Goal: Transaction & Acquisition: Purchase product/service

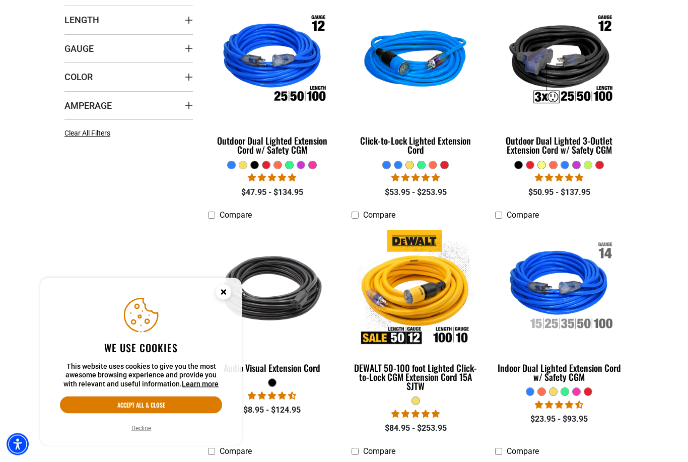
scroll to position [308, 0]
click at [224, 300] on circle "Cookie Consent" at bounding box center [223, 291] width 15 height 15
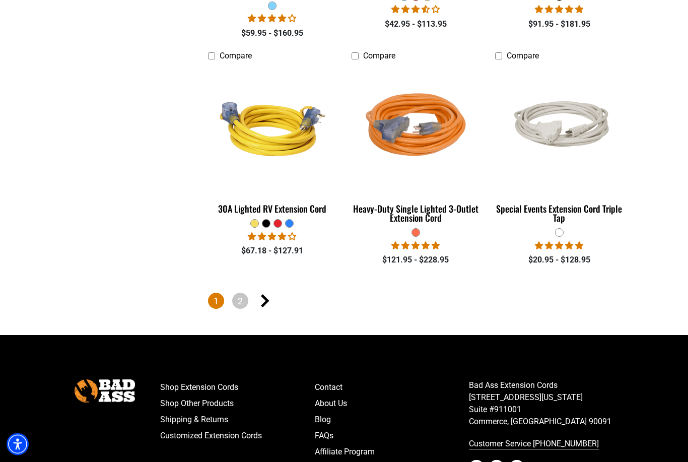
scroll to position [2297, 0]
click at [241, 300] on link "2" at bounding box center [240, 301] width 16 height 16
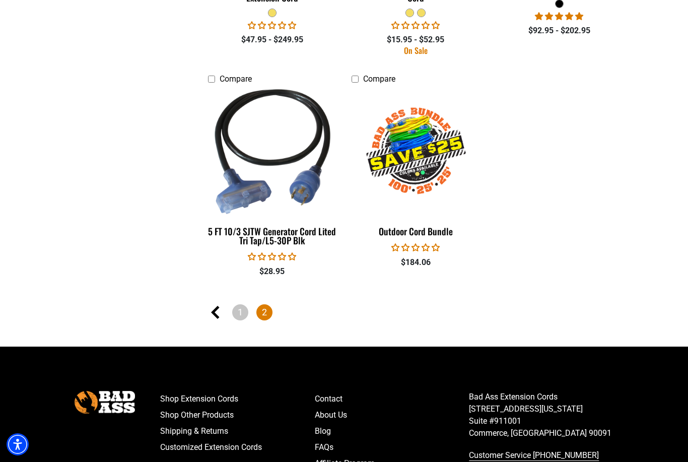
scroll to position [957, 0]
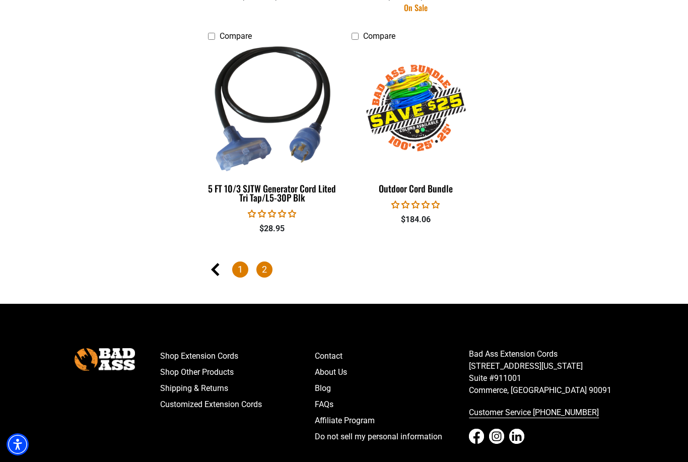
click at [243, 263] on link "1" at bounding box center [240, 269] width 16 height 16
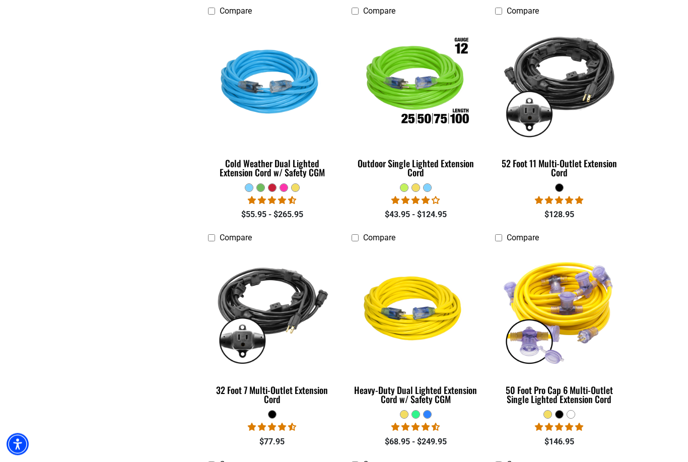
scroll to position [748, 0]
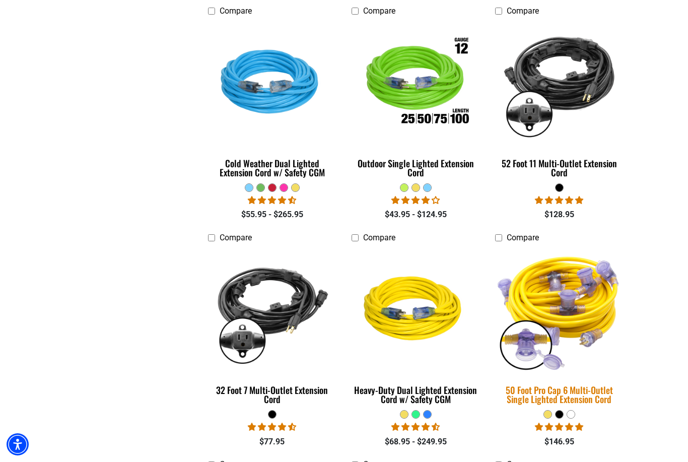
click at [563, 386] on div "50 Foot Pro Cap 6 Multi-Outlet Single Lighted Extension Cord" at bounding box center [559, 394] width 128 height 18
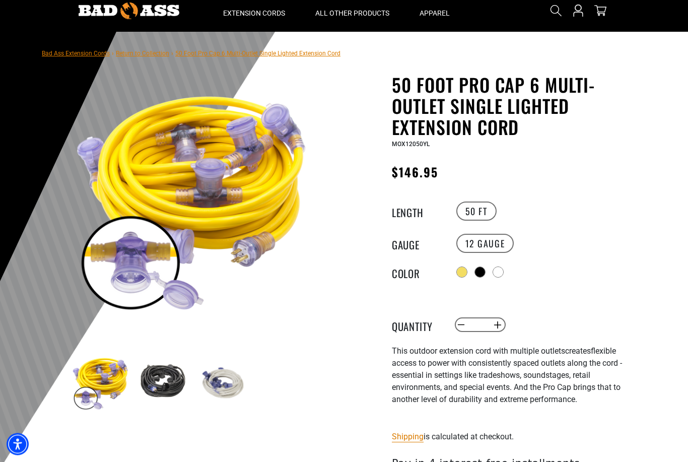
scroll to position [41, 0]
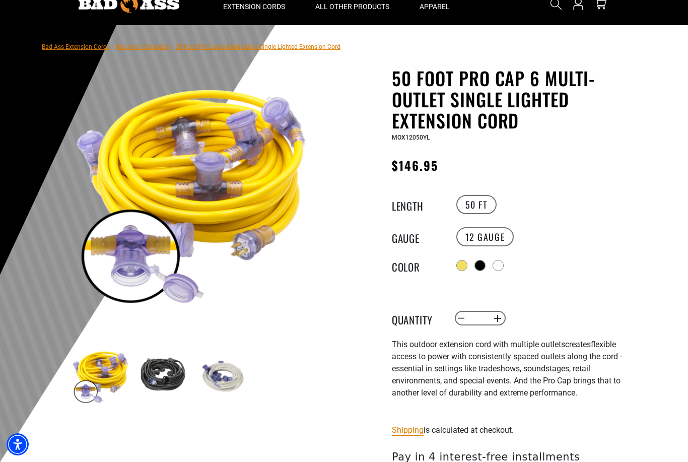
click at [221, 378] on img at bounding box center [222, 375] width 58 height 58
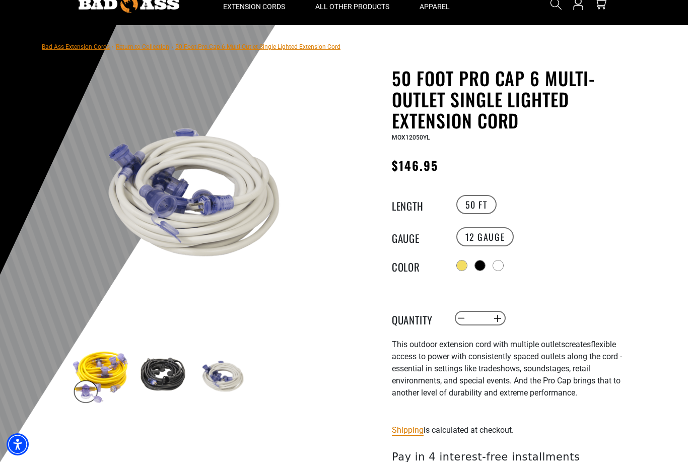
click at [190, 382] on img at bounding box center [161, 375] width 58 height 58
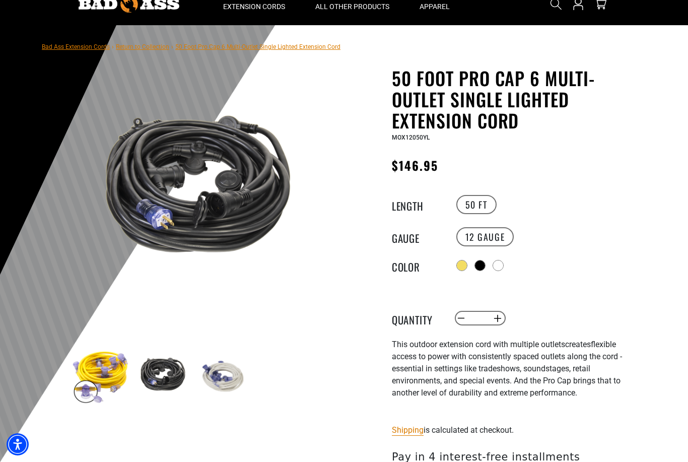
click at [230, 389] on img at bounding box center [222, 375] width 58 height 58
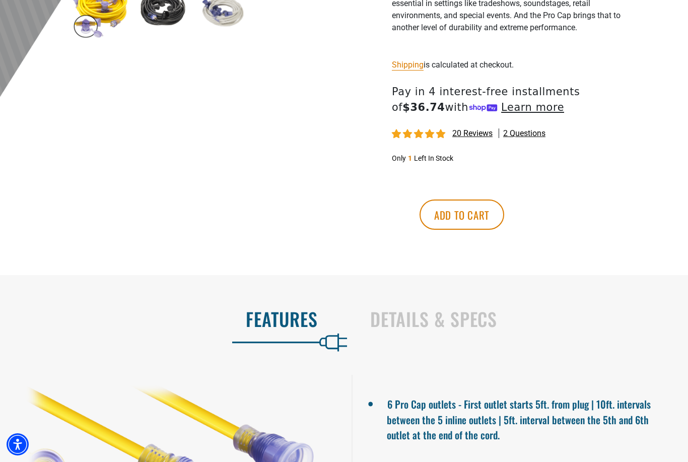
scroll to position [407, 0]
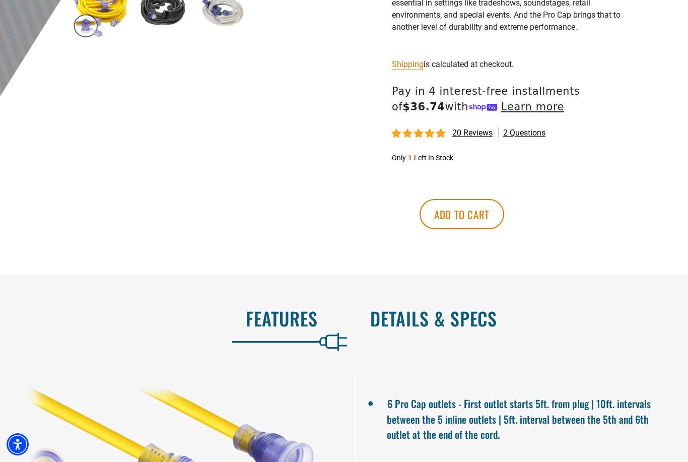
click at [384, 326] on h2 "Details & Specs" at bounding box center [518, 318] width 297 height 21
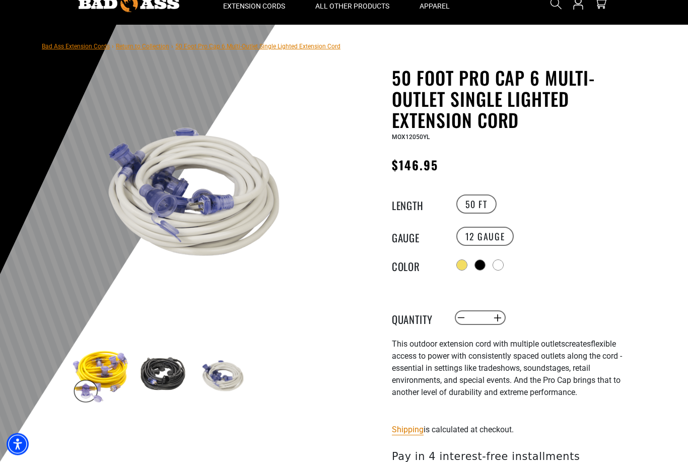
scroll to position [42, 0]
click at [507, 264] on div "Radio button Radio button Radio button" at bounding box center [546, 265] width 185 height 16
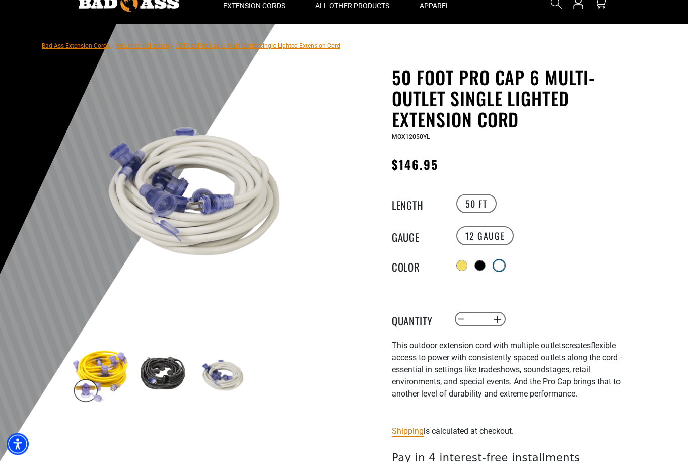
scroll to position [42, 0]
click at [502, 263] on div at bounding box center [499, 265] width 10 height 10
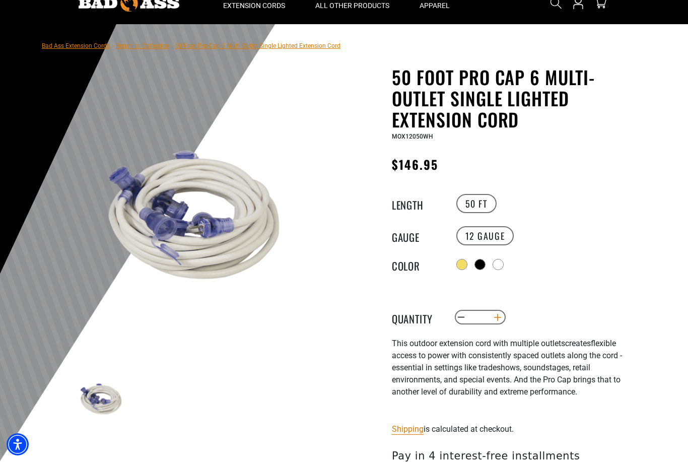
click at [499, 316] on button "Increase quantity for 50 Foot Pro Cap 6 Multi-Outlet Single Lighted Extension C…" at bounding box center [498, 317] width 16 height 17
type input "*"
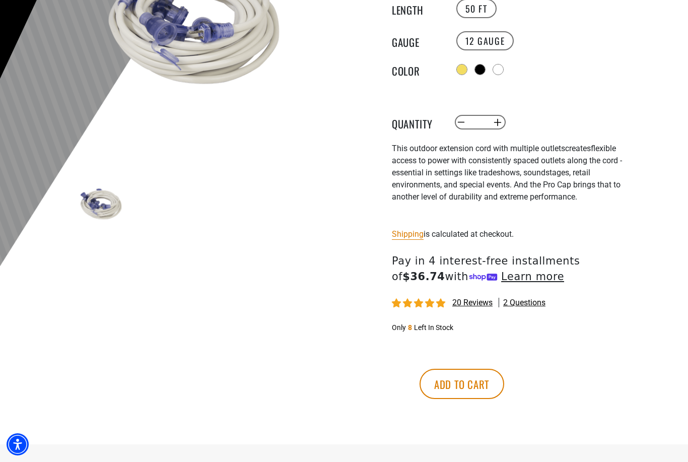
scroll to position [245, 0]
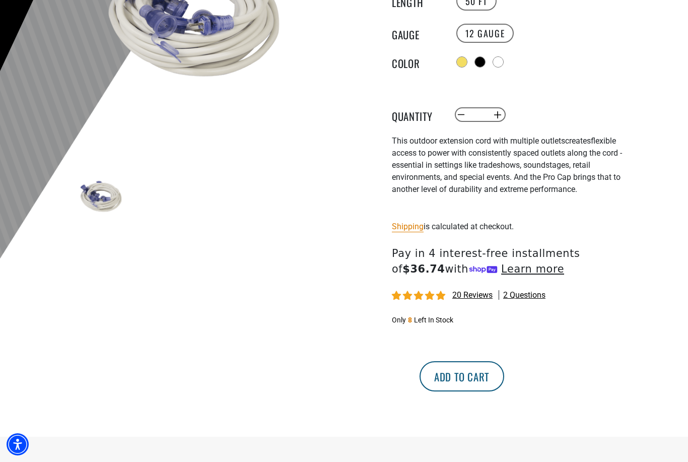
click at [504, 376] on button "Add to cart" at bounding box center [461, 376] width 85 height 30
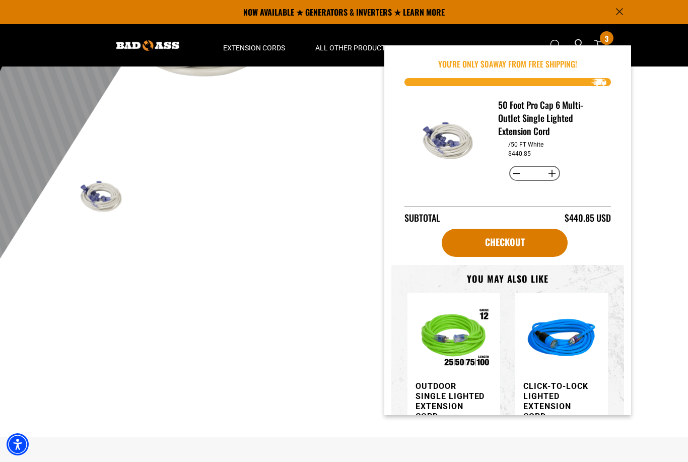
click at [658, 206] on div at bounding box center [344, 68] width 688 height 493
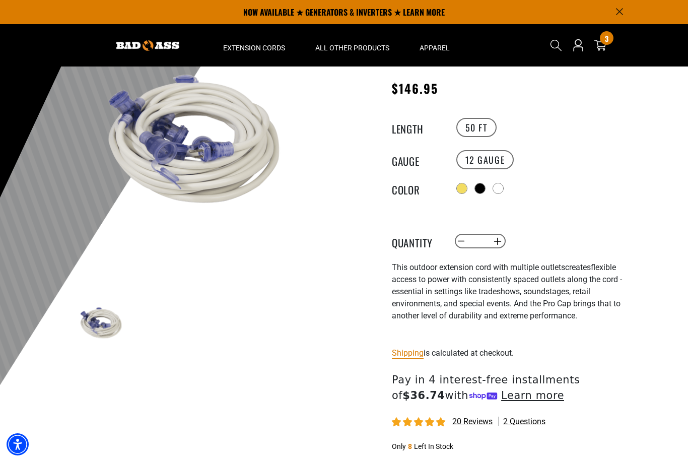
scroll to position [0, 0]
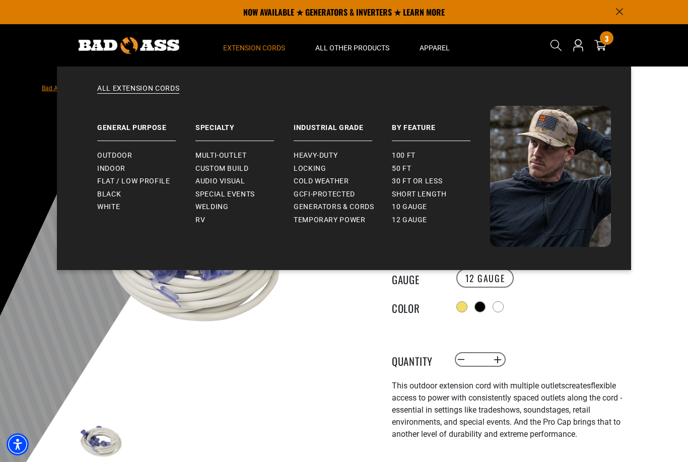
click at [274, 44] on span "Extension Cords" at bounding box center [254, 47] width 62 height 9
click at [139, 153] on link "Outdoor" at bounding box center [146, 155] width 98 height 13
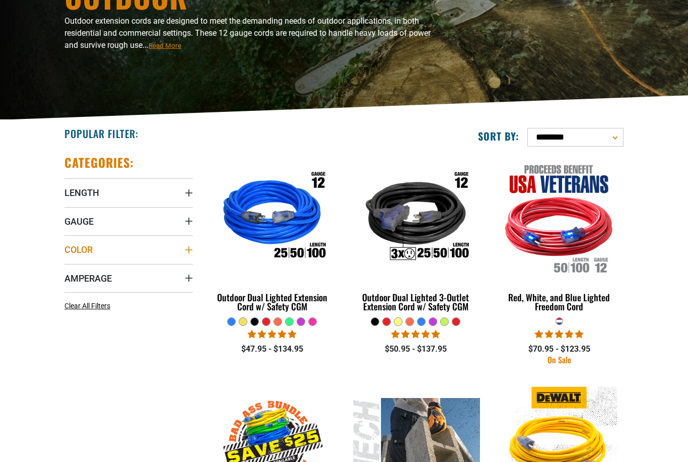
scroll to position [135, 0]
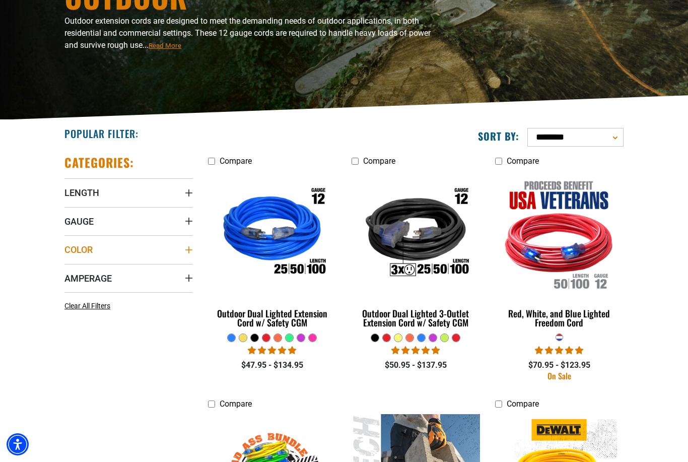
click at [84, 250] on span "Color" at bounding box center [78, 250] width 28 height 12
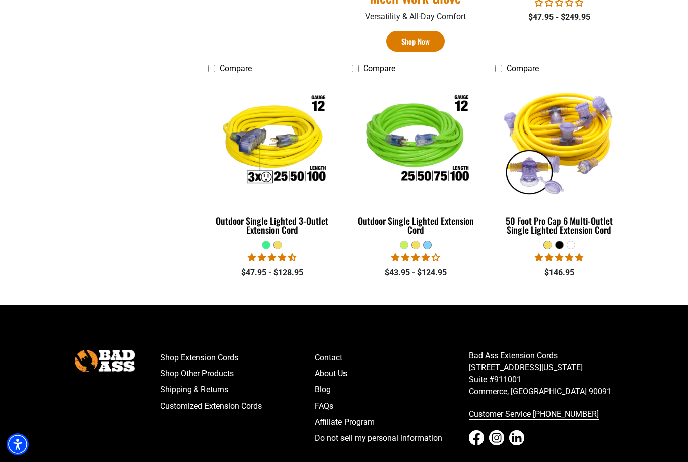
scroll to position [730, 0]
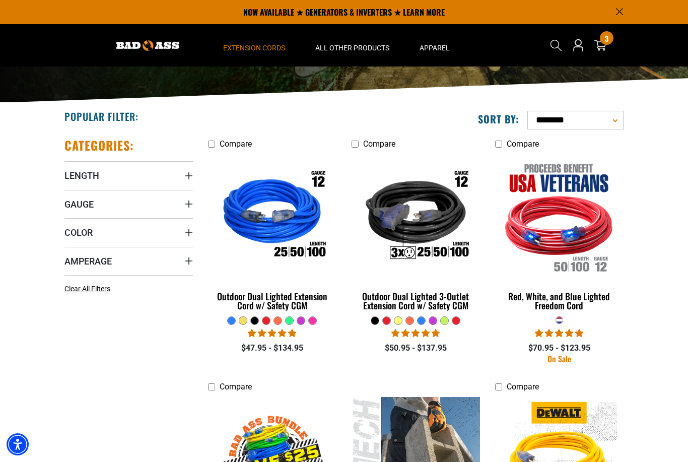
scroll to position [0, 0]
